Goal: Task Accomplishment & Management: Use online tool/utility

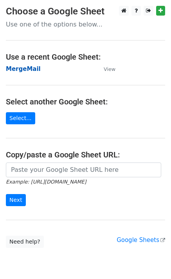
click at [21, 68] on strong "MergeMail" at bounding box center [23, 69] width 35 height 7
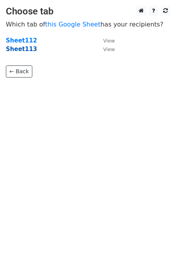
click at [28, 48] on strong "Sheet113" at bounding box center [21, 49] width 31 height 7
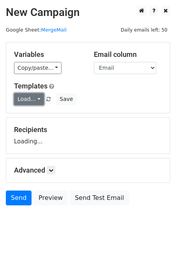
click at [31, 102] on link "Load..." at bounding box center [29, 99] width 30 height 12
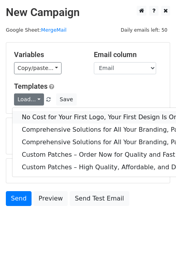
click at [55, 114] on link "No Cost for Your First Logo, Your First Design Is On Us!" at bounding box center [159, 117] width 294 height 12
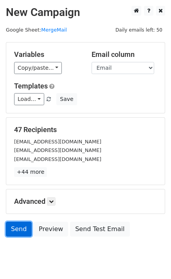
click at [18, 228] on link "Send" at bounding box center [19, 229] width 26 height 15
